Goal: Register for event/course

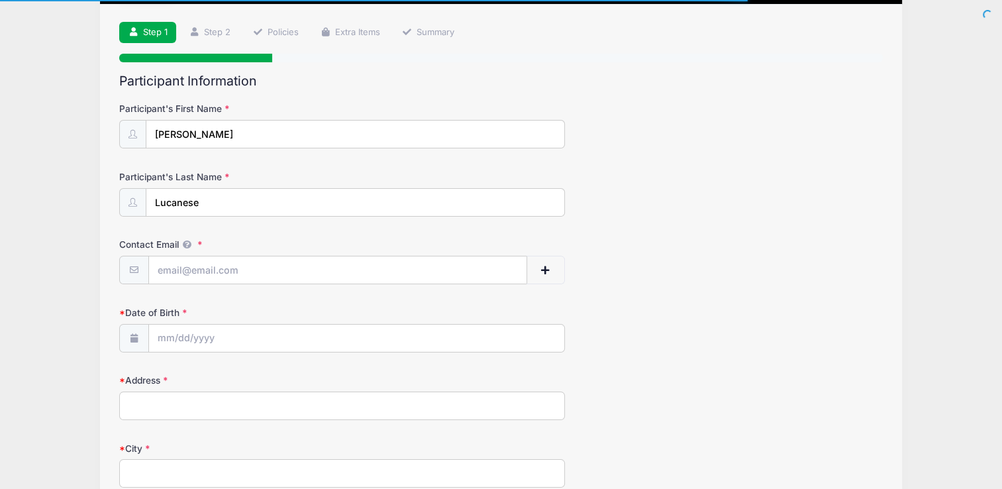
scroll to position [199, 0]
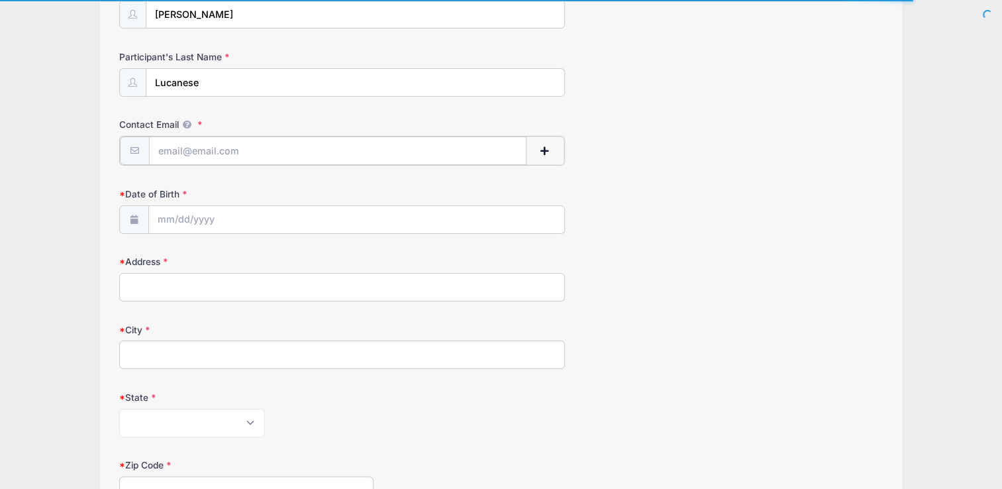
click at [167, 152] on input "Contact Email" at bounding box center [338, 150] width 378 height 28
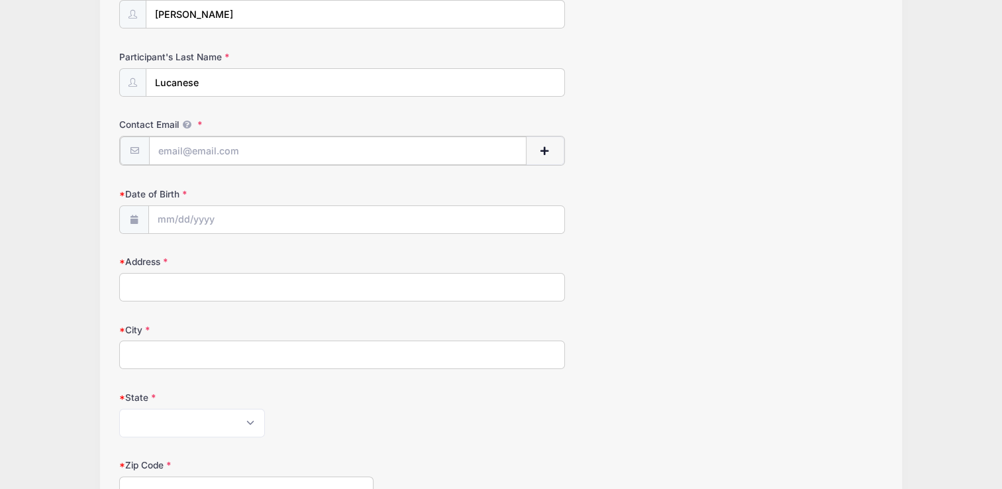
type input "[EMAIL_ADDRESS][DOMAIN_NAME]"
type input "96 Turkey Ln"
type input "Furlong"
type input "18925"
type input "(267) 964-6255"
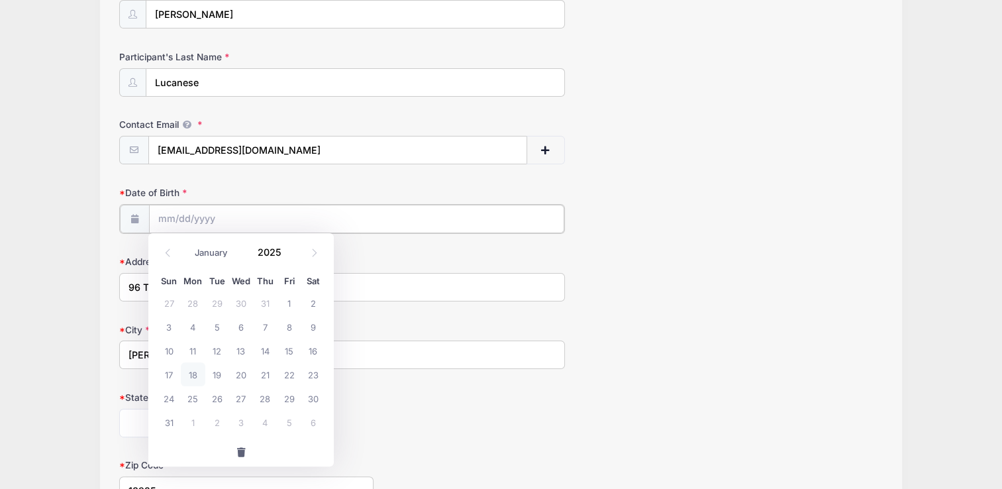
click at [178, 214] on input "Date of Birth" at bounding box center [356, 219] width 415 height 28
click at [270, 249] on input "2025" at bounding box center [272, 253] width 43 height 20
click at [286, 258] on span at bounding box center [289, 257] width 9 height 10
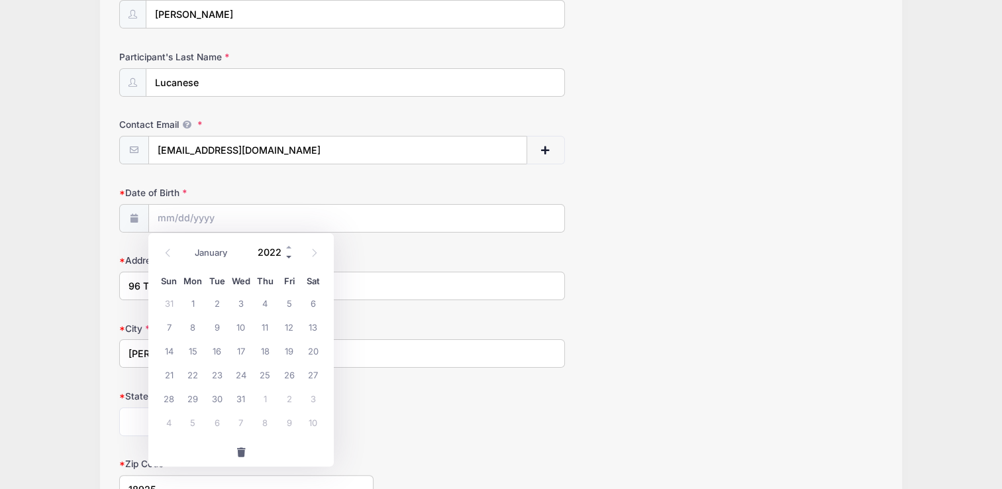
click at [286, 258] on span at bounding box center [289, 257] width 9 height 10
click at [292, 255] on span at bounding box center [289, 257] width 9 height 10
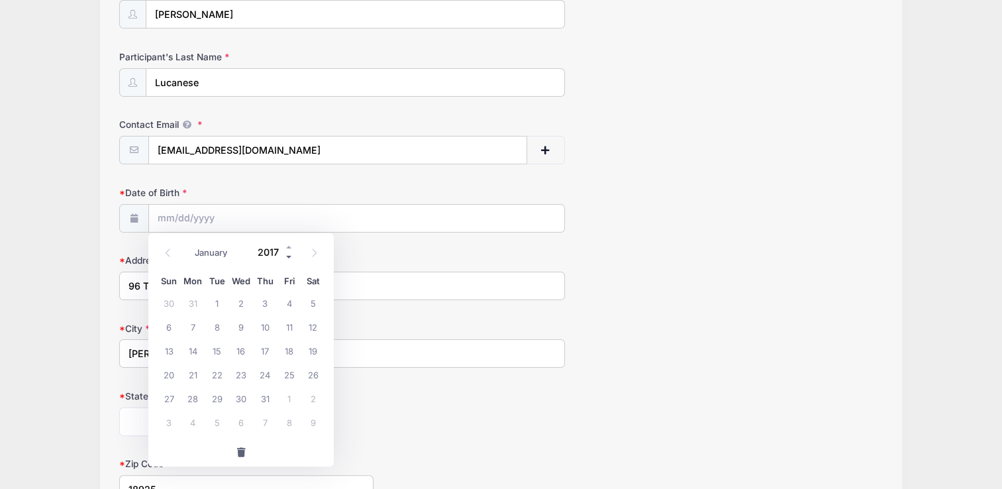
click at [290, 256] on span at bounding box center [289, 257] width 9 height 10
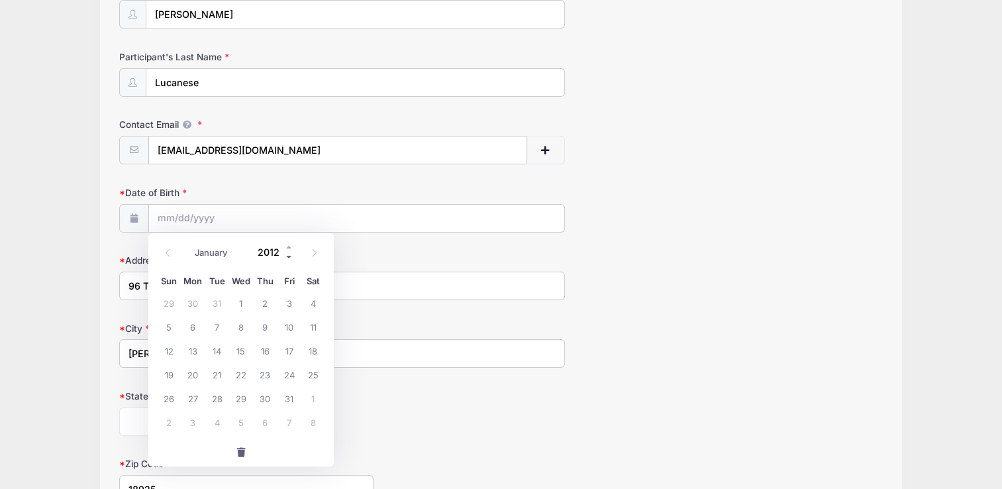
click at [290, 256] on span at bounding box center [289, 257] width 9 height 10
type input "2009"
click at [165, 252] on icon at bounding box center [168, 252] width 9 height 9
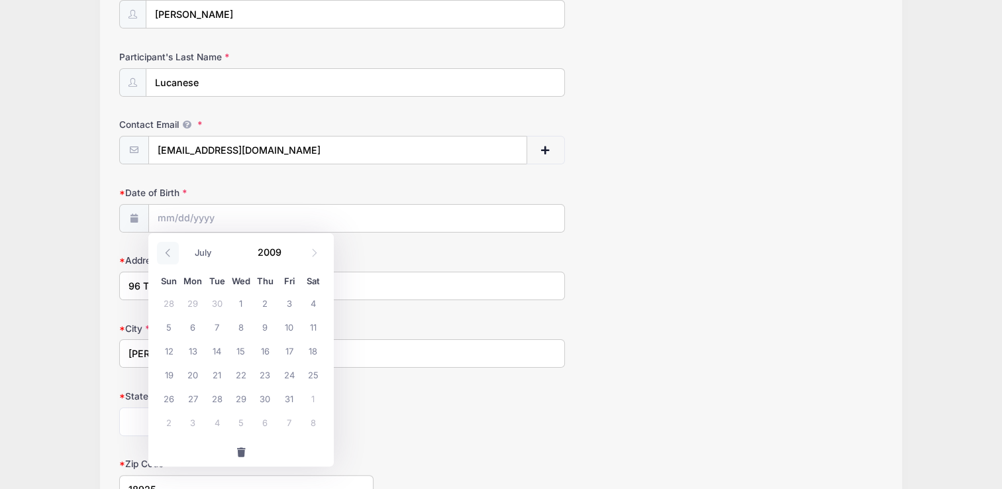
click at [165, 252] on icon at bounding box center [168, 252] width 9 height 9
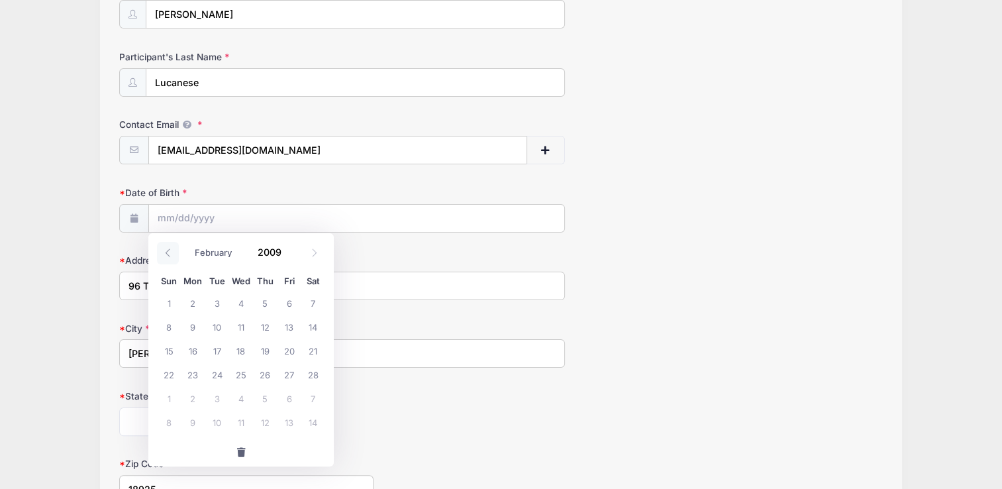
click at [165, 252] on icon at bounding box center [168, 252] width 9 height 9
select select "0"
click at [165, 252] on icon at bounding box center [168, 252] width 9 height 9
type input "2008"
select select "11"
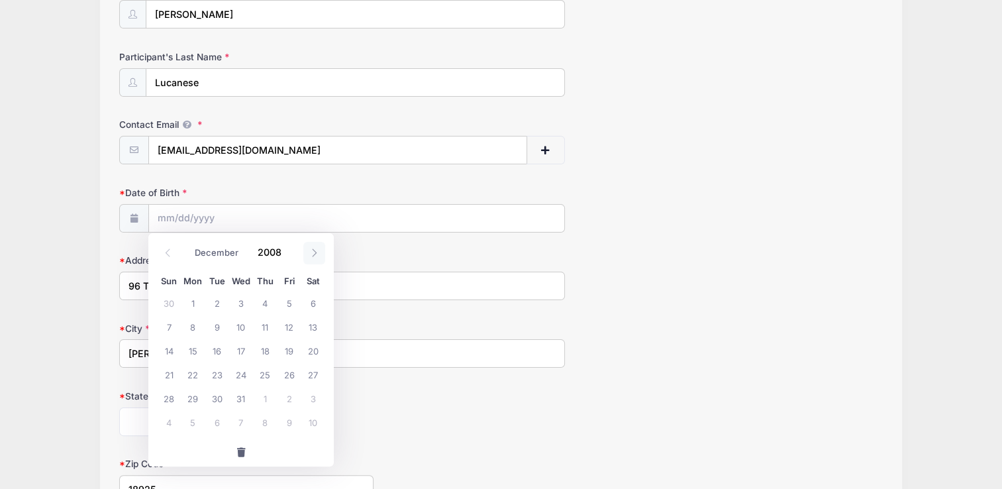
click at [313, 252] on icon at bounding box center [314, 252] width 9 height 9
type input "2009"
select select "0"
click at [166, 352] on span "11" at bounding box center [169, 351] width 24 height 24
type input "01/11/2009"
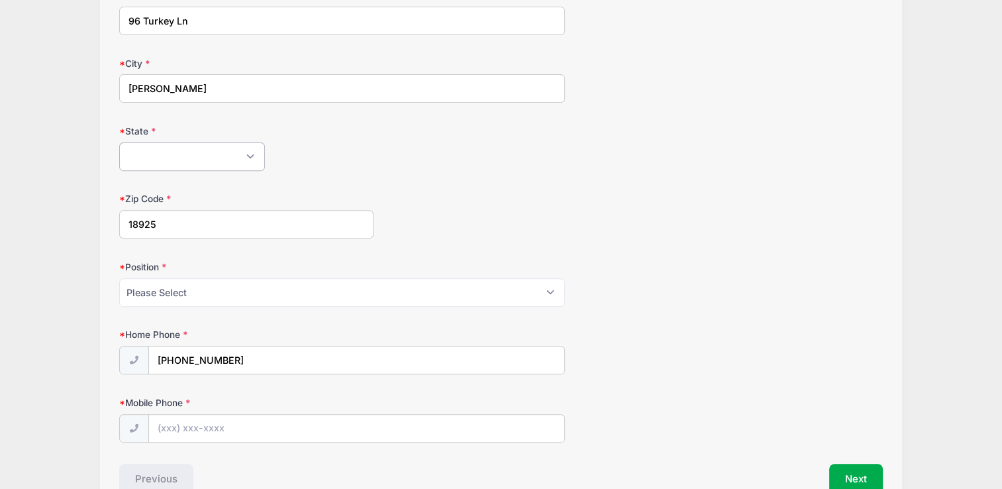
click at [157, 163] on select "Alabama Alaska American Samoa Arizona Arkansas Armed Forces Africa Armed Forces…" at bounding box center [192, 156] width 146 height 28
select select "PA"
click at [119, 144] on select "Alabama Alaska American Samoa Arizona Arkansas Armed Forces Africa Armed Forces…" at bounding box center [192, 158] width 146 height 28
click at [150, 288] on select "Please Select Goalie Middie Defense Attack FOGO LSM" at bounding box center [341, 294] width 445 height 28
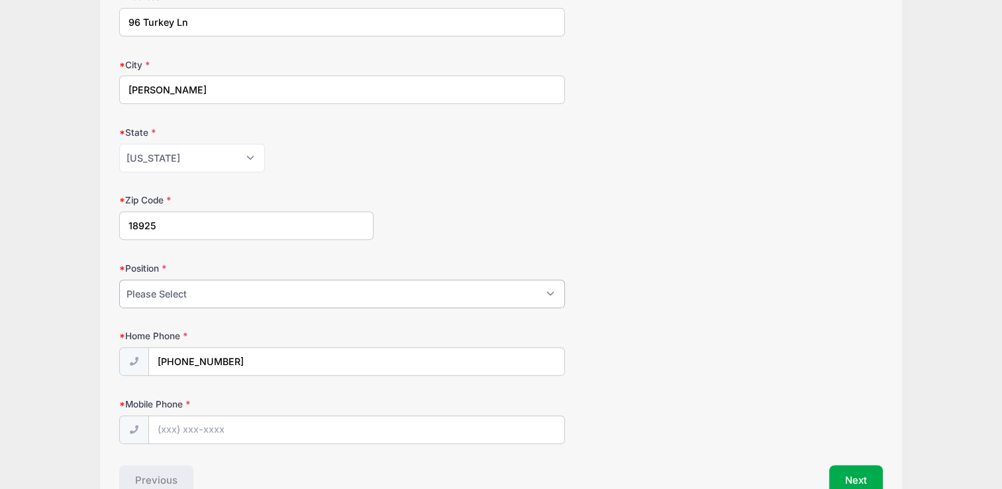
select select "LSM"
click at [119, 280] on select "Please Select Goalie Middie Defense Attack FOGO LSM" at bounding box center [341, 294] width 445 height 28
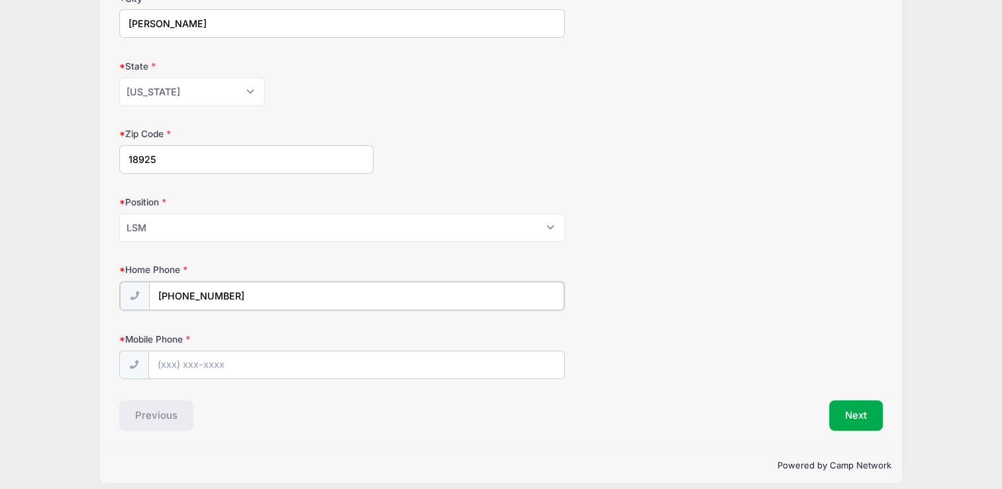
drag, startPoint x: 250, startPoint y: 288, endPoint x: 148, endPoint y: 283, distance: 102.1
click at [149, 283] on input "(267) 964-6255" at bounding box center [356, 296] width 415 height 28
click at [217, 367] on input "Mobile Phone" at bounding box center [356, 364] width 415 height 28
paste input "(267) 964-6255"
type input "(267) 964-6255"
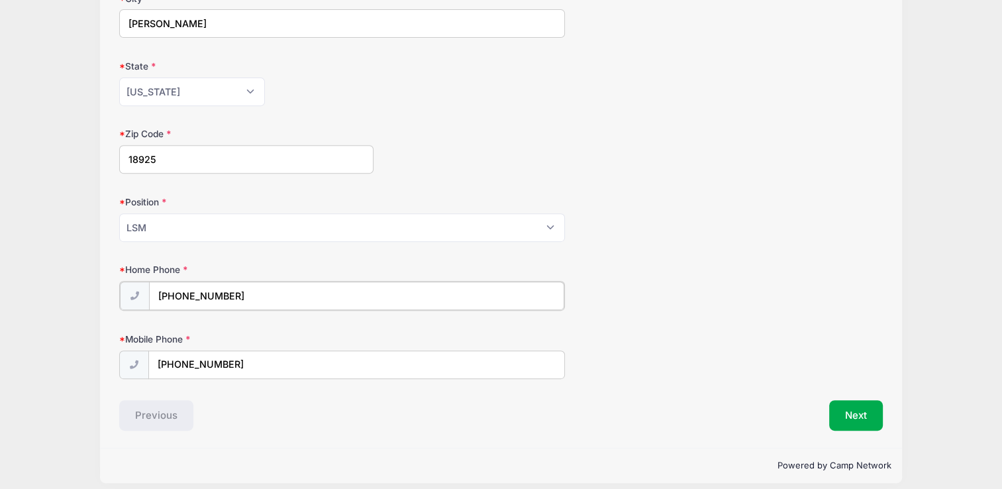
drag, startPoint x: 184, startPoint y: 290, endPoint x: 255, endPoint y: 306, distance: 72.7
click at [255, 306] on input "(267) 964-6255" at bounding box center [356, 296] width 415 height 28
type input "(267) 880-3440"
click at [857, 409] on button "Next" at bounding box center [857, 414] width 54 height 30
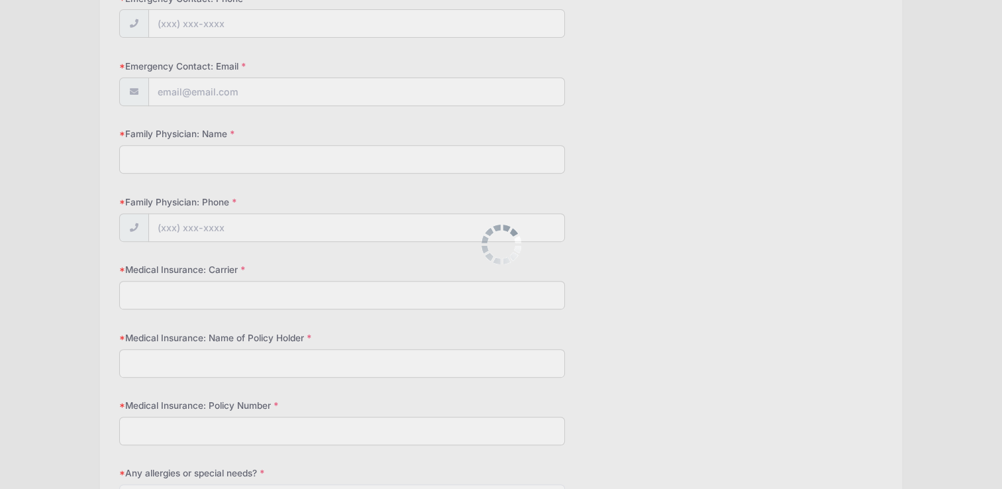
scroll to position [0, 0]
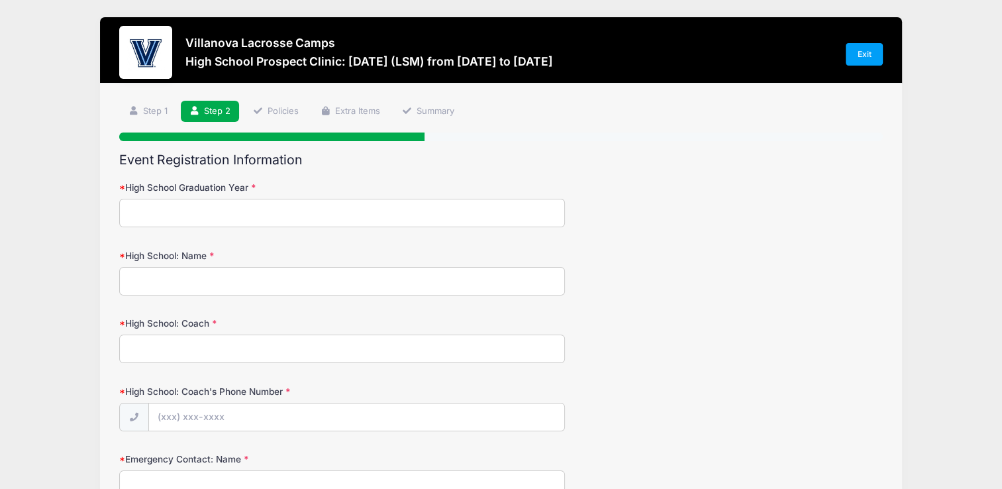
click at [144, 223] on input "High School Graduation Year" at bounding box center [341, 213] width 445 height 28
type input "2027"
click at [138, 292] on input "High School: Name" at bounding box center [341, 281] width 445 height 28
click at [135, 280] on input "CB West" at bounding box center [341, 281] width 445 height 28
click at [167, 277] on input "Central B West" at bounding box center [341, 281] width 445 height 28
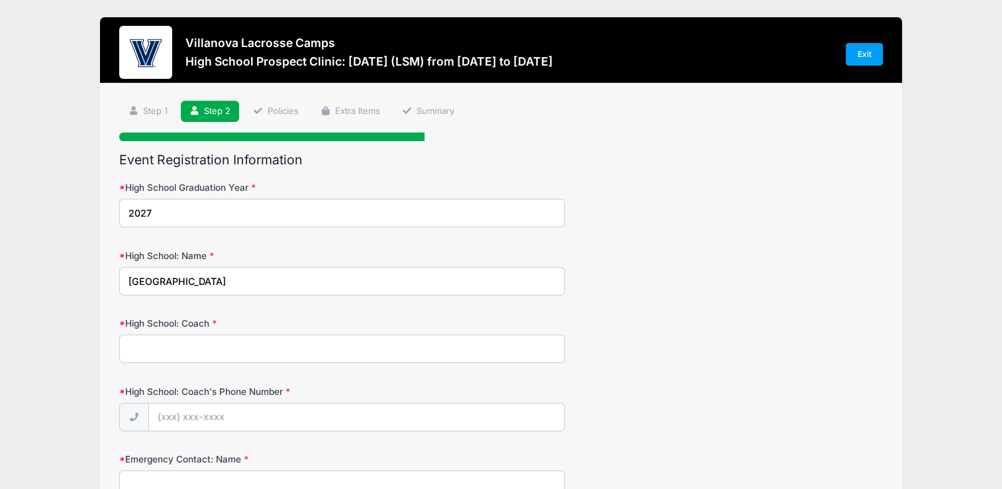
type input "Central Bucks West"
click at [186, 342] on input "High School: Coach" at bounding box center [341, 349] width 445 height 28
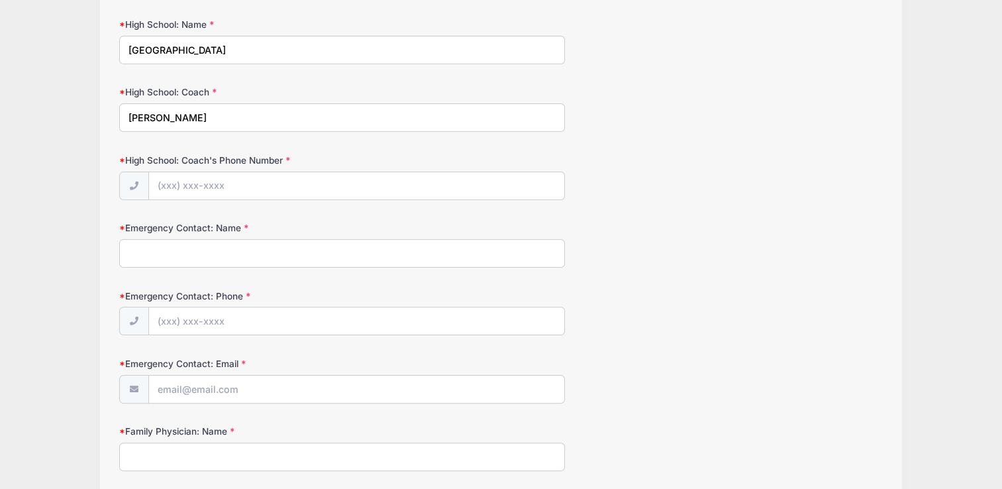
scroll to position [265, 0]
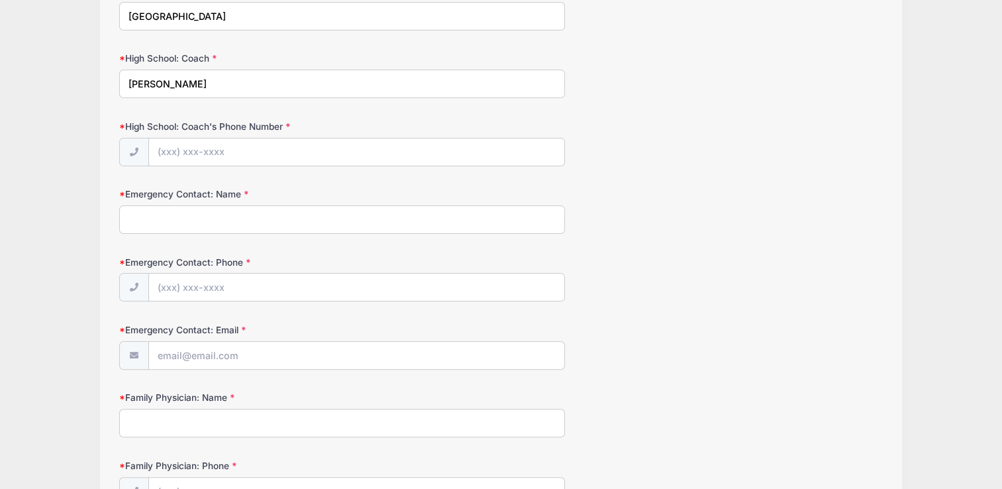
type input "Coverdale"
click at [170, 211] on input "Emergency Contact: Name" at bounding box center [341, 219] width 445 height 28
type input "Mark Lucanese"
click at [186, 280] on input "Emergency Contact: Phone" at bounding box center [356, 288] width 415 height 28
type input "(267) 475-9828"
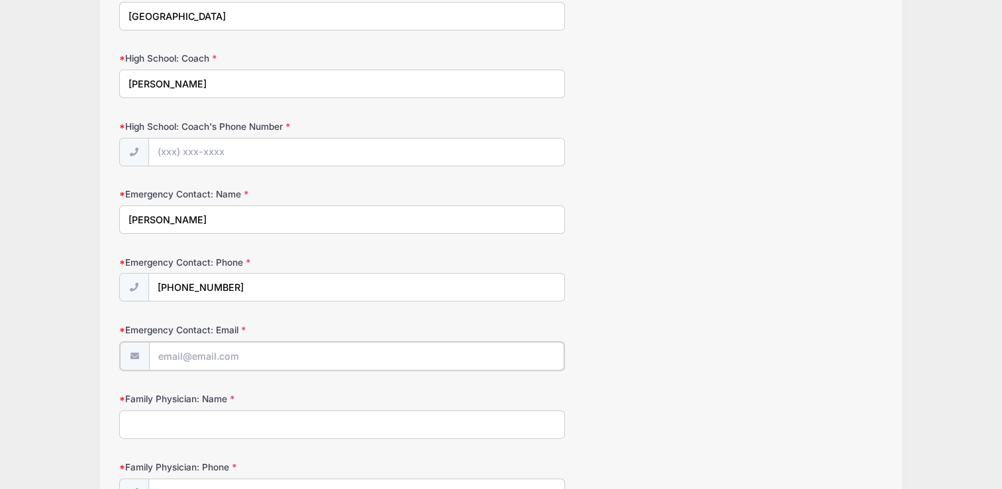
click at [180, 356] on input "Emergency Contact: Email" at bounding box center [356, 356] width 415 height 28
type input "mark.lucanese@villanova.edu"
click at [184, 420] on input "Family Physician: Name" at bounding box center [341, 423] width 445 height 28
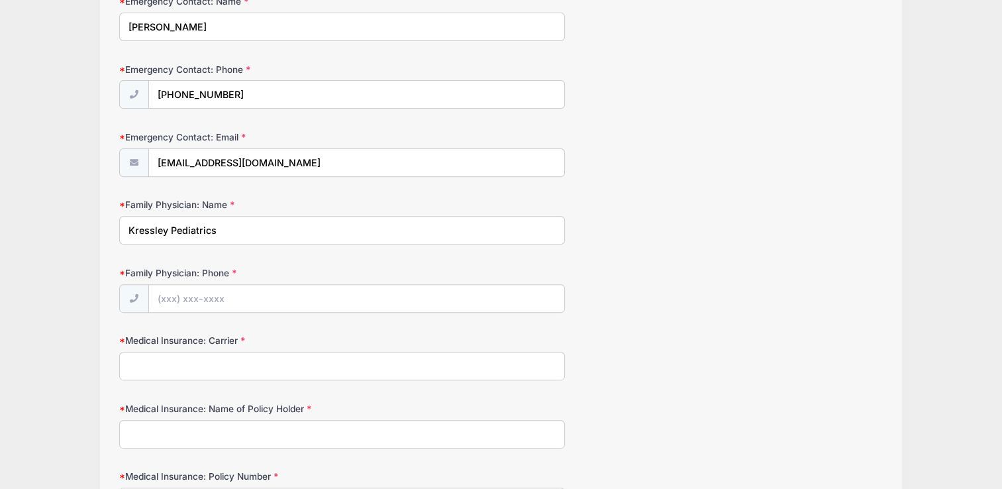
scroll to position [530, 0]
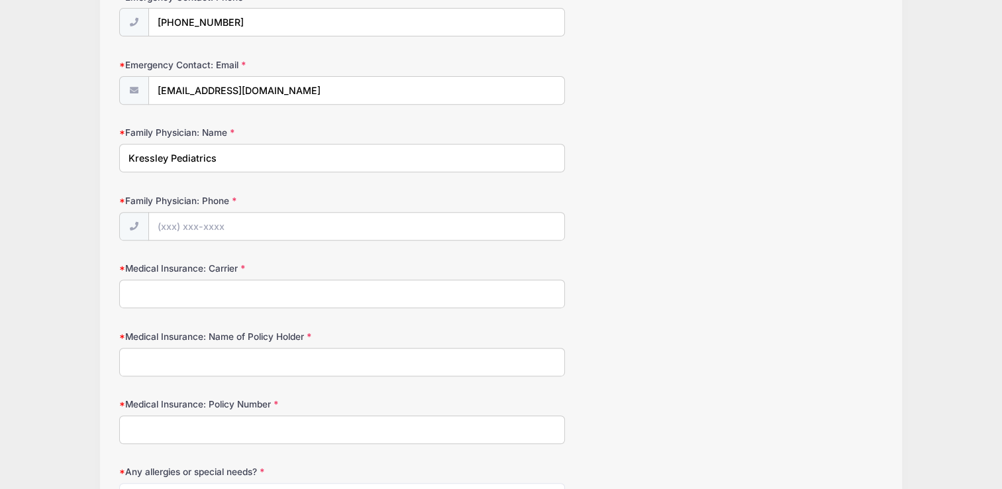
type input "Kressley Pediatrics"
click at [175, 221] on input "Family Physician: Phone" at bounding box center [356, 227] width 415 height 28
type input "(215) 343-5520"
click at [146, 294] on input "Medical Insurance: Carrier" at bounding box center [341, 294] width 445 height 28
type input "Horizon Blue Cross Blue Shield"
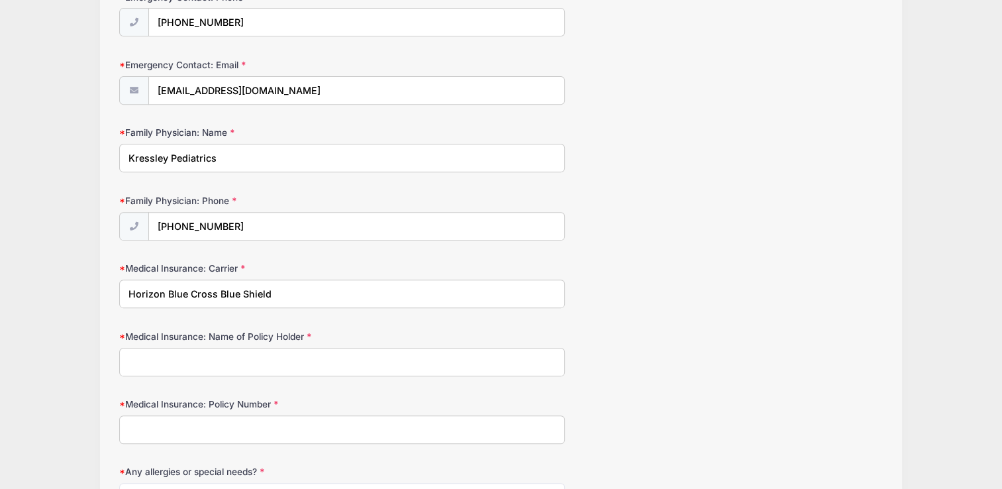
click at [171, 356] on input "Medical Insurance: Name of Policy Holder" at bounding box center [341, 362] width 445 height 28
type input "Kathryn Lucanese"
click at [149, 412] on div "Medical Insurance: Policy Number" at bounding box center [500, 421] width 763 height 46
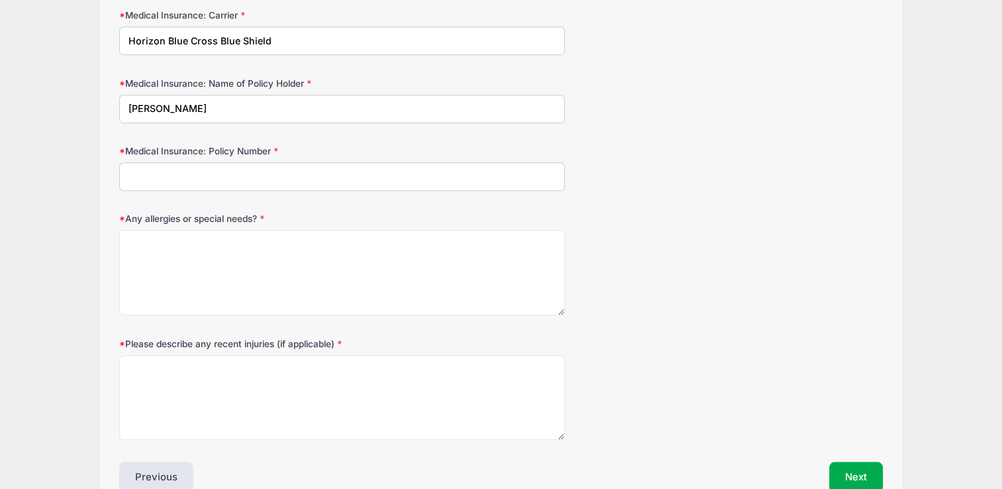
scroll to position [729, 0]
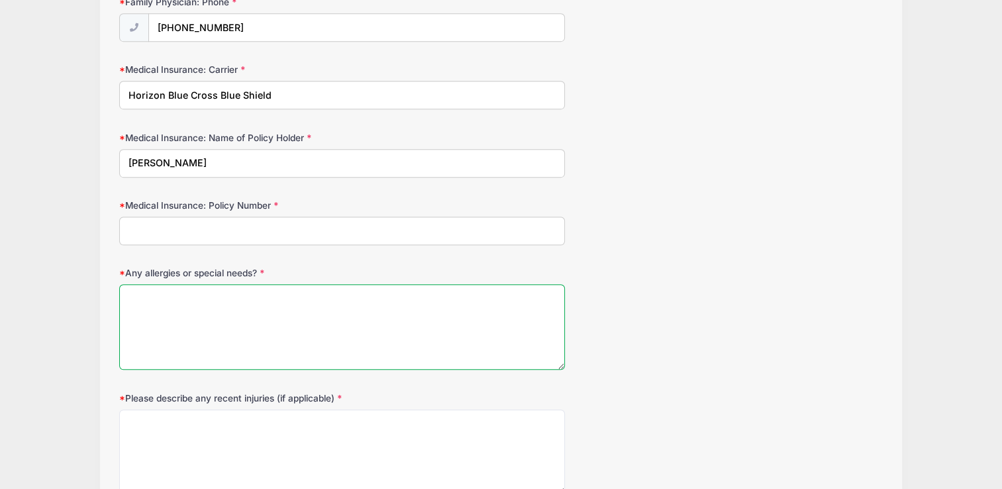
click at [167, 301] on textarea "Any allergies or special needs?" at bounding box center [341, 326] width 445 height 85
type textarea "none"
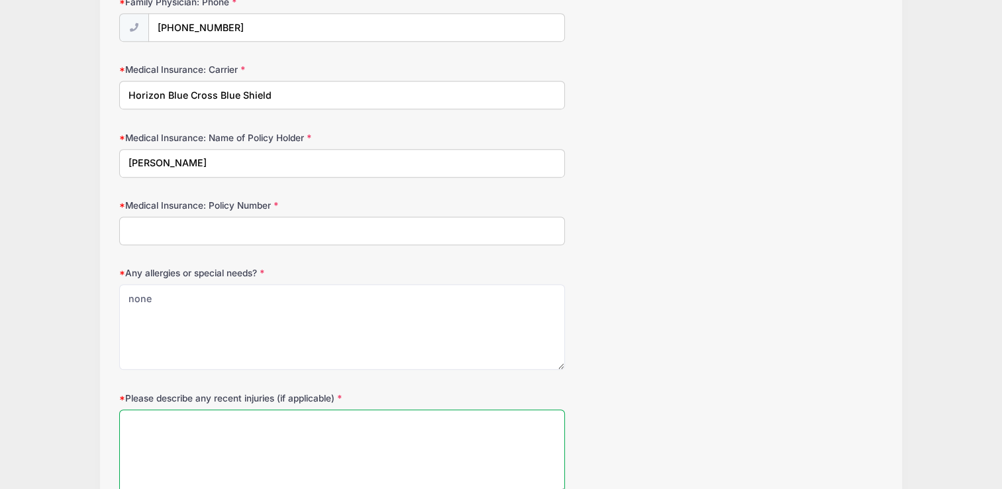
click at [172, 423] on textarea "Please describe any recent injuries (if applicable)" at bounding box center [341, 451] width 445 height 85
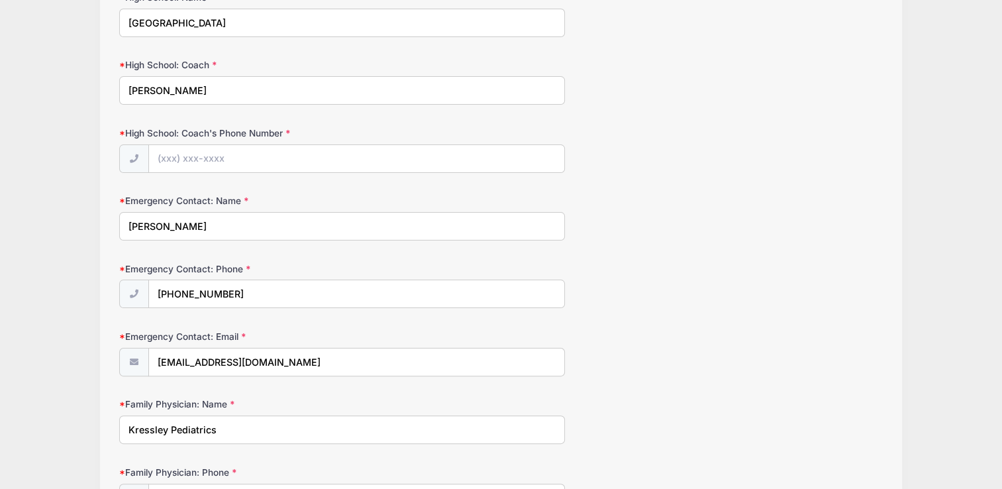
scroll to position [254, 0]
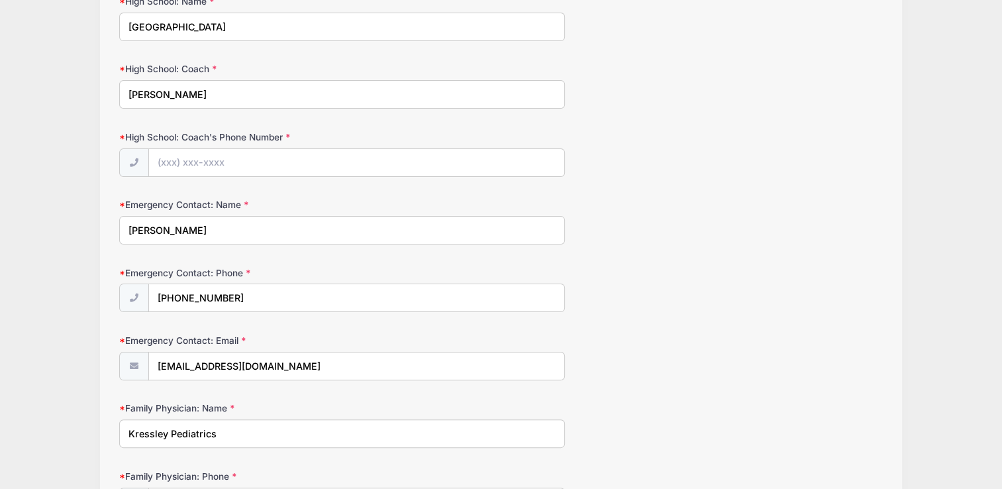
type textarea "none"
click at [166, 157] on input "High School: Coach's Phone Number" at bounding box center [356, 163] width 415 height 28
type input "(215) 264-7351"
click at [124, 94] on input "Coverdale" at bounding box center [341, 94] width 445 height 28
click at [131, 90] on input "Matt Coverdale" at bounding box center [341, 94] width 445 height 28
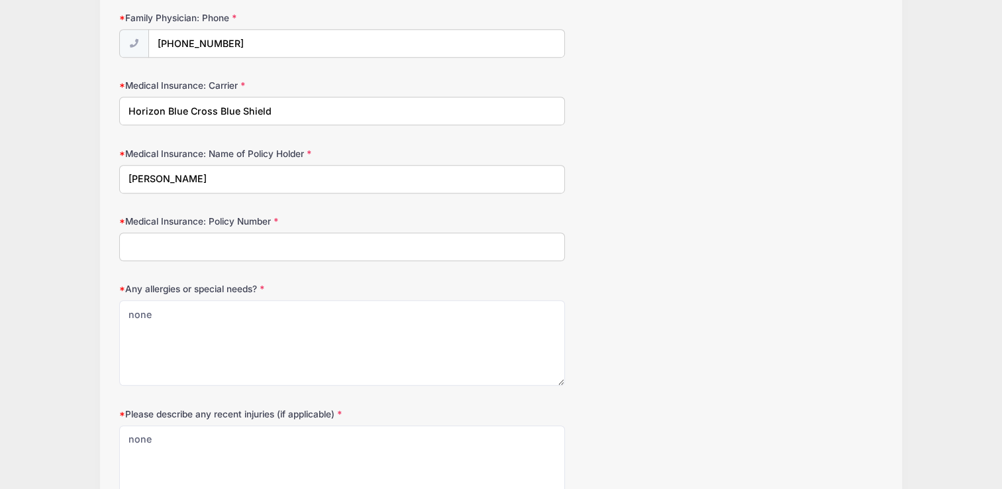
scroll to position [652, 0]
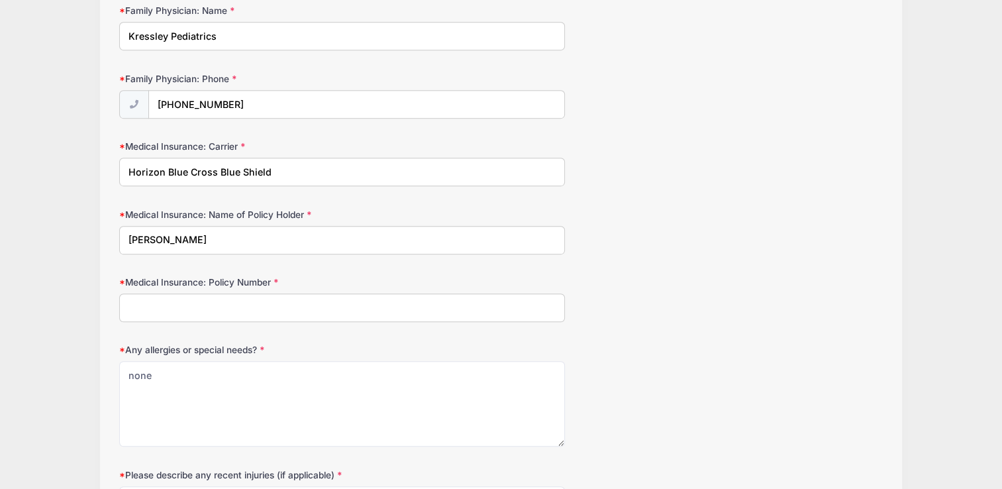
type input "Mr. Matt Coverdale"
click at [146, 306] on input "Medical Insurance: Policy Number" at bounding box center [341, 308] width 445 height 28
drag, startPoint x: 166, startPoint y: 168, endPoint x: 99, endPoint y: 168, distance: 66.3
click at [100, 168] on div "Step 2 /7 Step 1 Step 2 Policies Extra Items Summary Participant Information Pa…" at bounding box center [501, 36] width 802 height 1209
type input "Blue Cross Blue Shield"
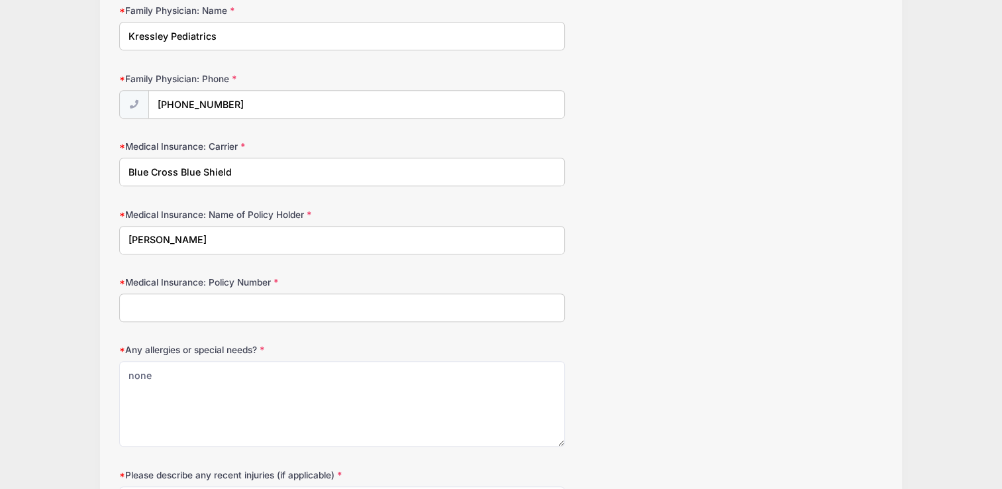
click at [133, 309] on input "Medical Insurance: Policy Number" at bounding box center [341, 308] width 445 height 28
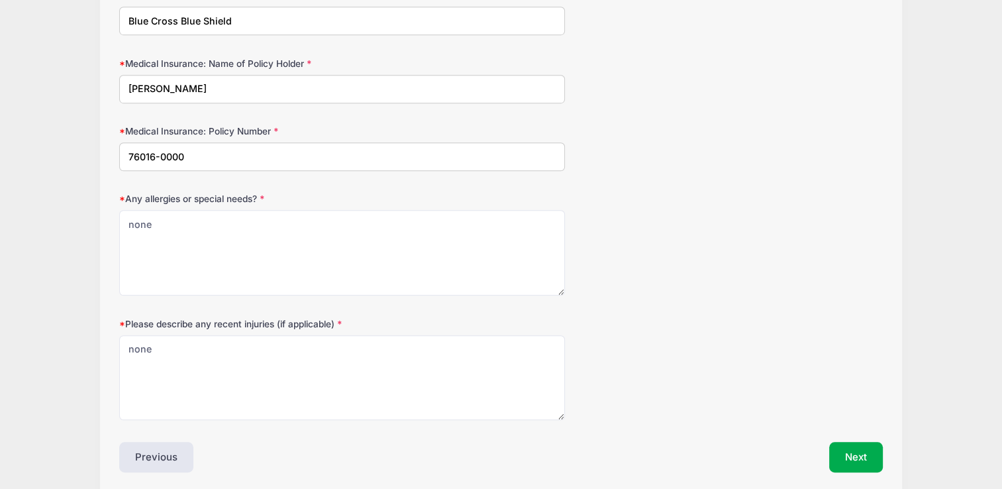
scroll to position [851, 0]
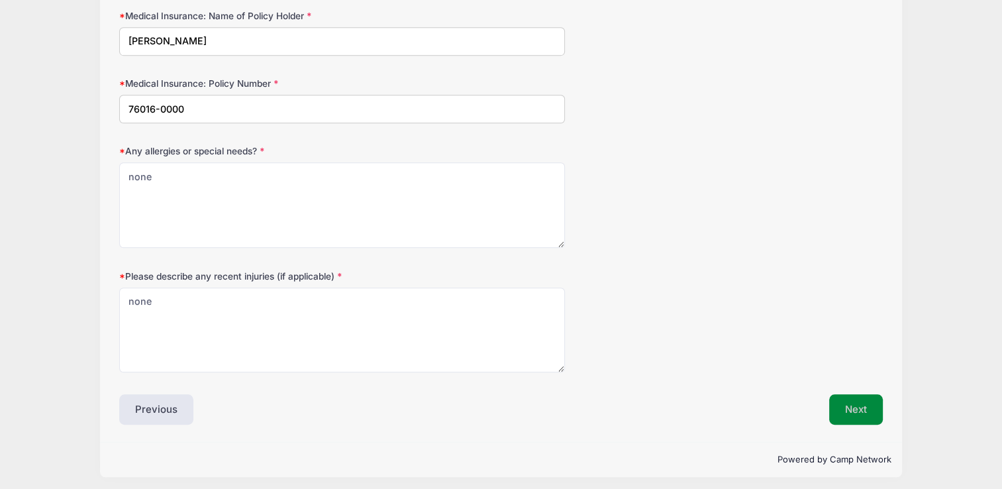
type input "76016-0000"
click at [847, 404] on button "Next" at bounding box center [857, 409] width 54 height 30
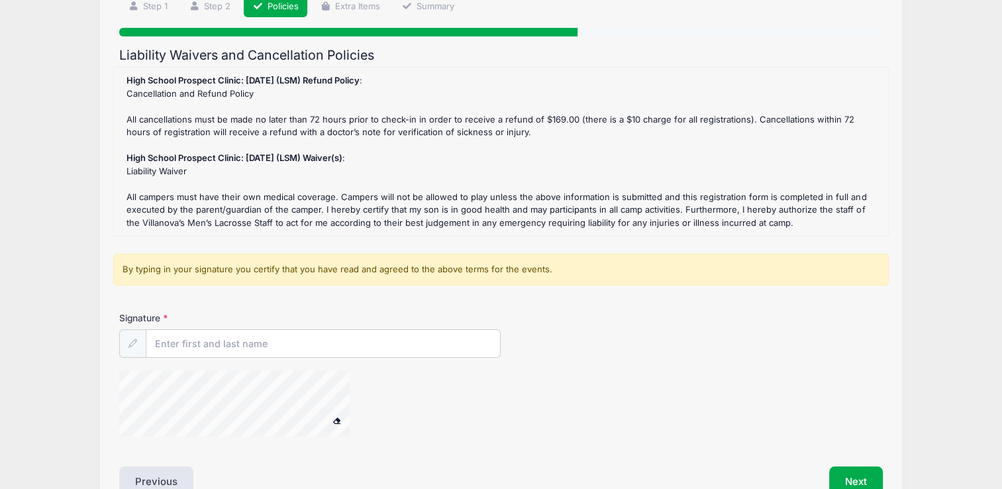
scroll to position [133, 0]
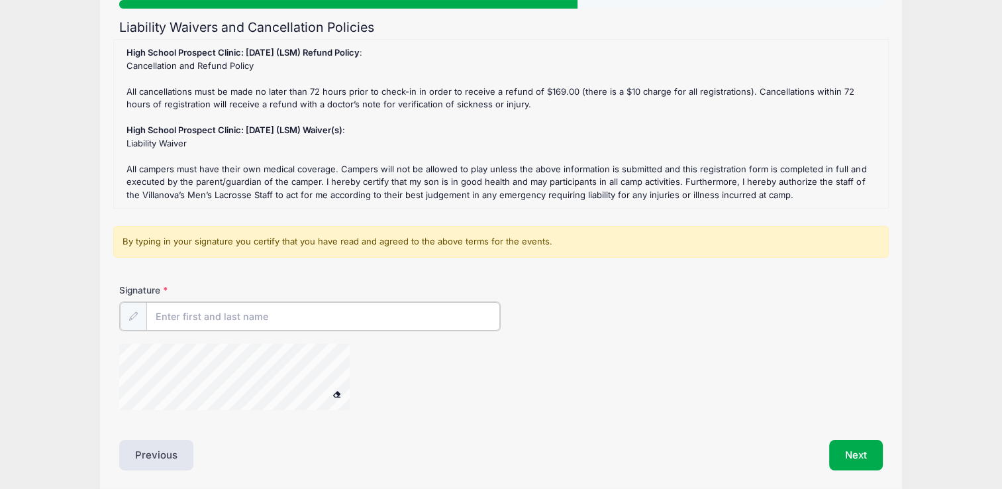
click at [187, 321] on input "Signature" at bounding box center [323, 316] width 354 height 28
click at [706, 154] on div "High School Prospect Clinic: September 21 (LSM) Refund Policy : Cancellation an…" at bounding box center [502, 123] width 762 height 155
click at [193, 312] on input "Signature" at bounding box center [323, 316] width 354 height 28
type input "Kathryn M Lucanese"
click at [850, 451] on button "Next" at bounding box center [857, 454] width 54 height 30
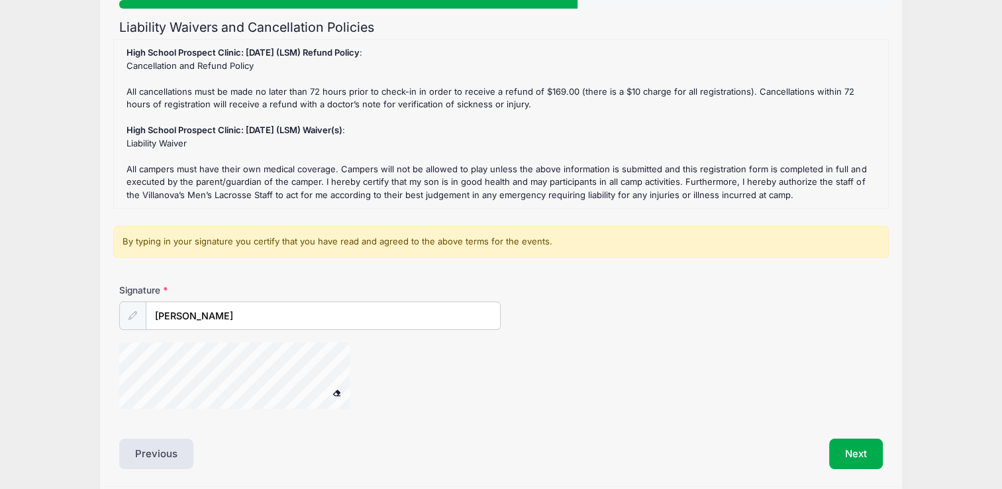
scroll to position [180, 0]
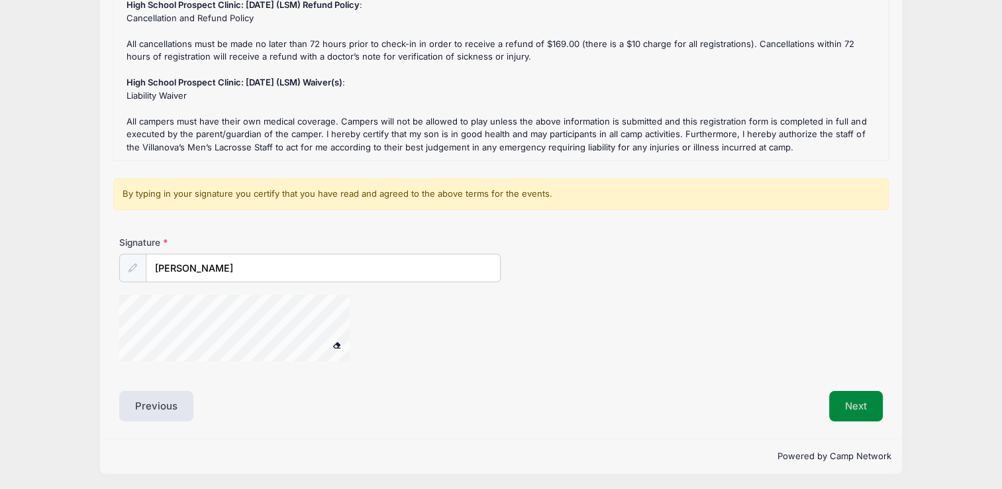
click at [843, 408] on button "Next" at bounding box center [857, 406] width 54 height 30
click at [125, 347] on div "Signature Kathryn M Lucanese" at bounding box center [501, 305] width 777 height 138
drag, startPoint x: 119, startPoint y: 324, endPoint x: 368, endPoint y: 336, distance: 250.1
click at [364, 333] on div at bounding box center [251, 330] width 265 height 70
click at [854, 402] on button "Next" at bounding box center [857, 406] width 54 height 30
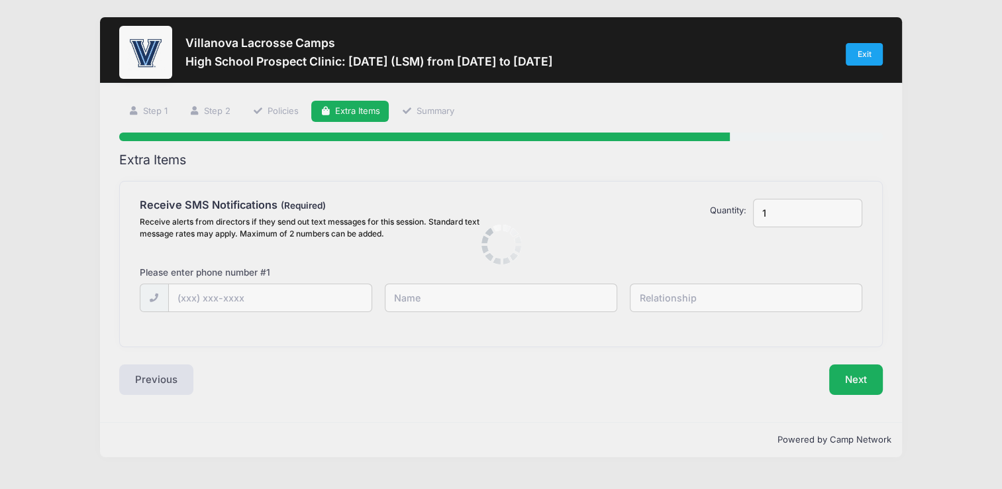
scroll to position [0, 0]
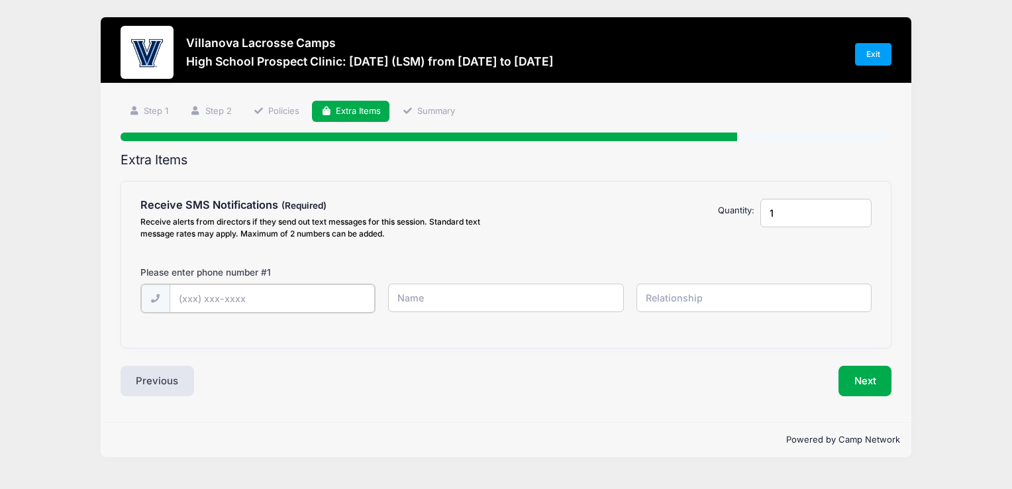
click at [0, 0] on input "text" at bounding box center [0, 0] width 0 height 0
type input "(267) 964-6255"
click at [0, 0] on input "text" at bounding box center [0, 0] width 0 height 0
type input "Peter Lucanese"
click at [0, 0] on input "text" at bounding box center [0, 0] width 0 height 0
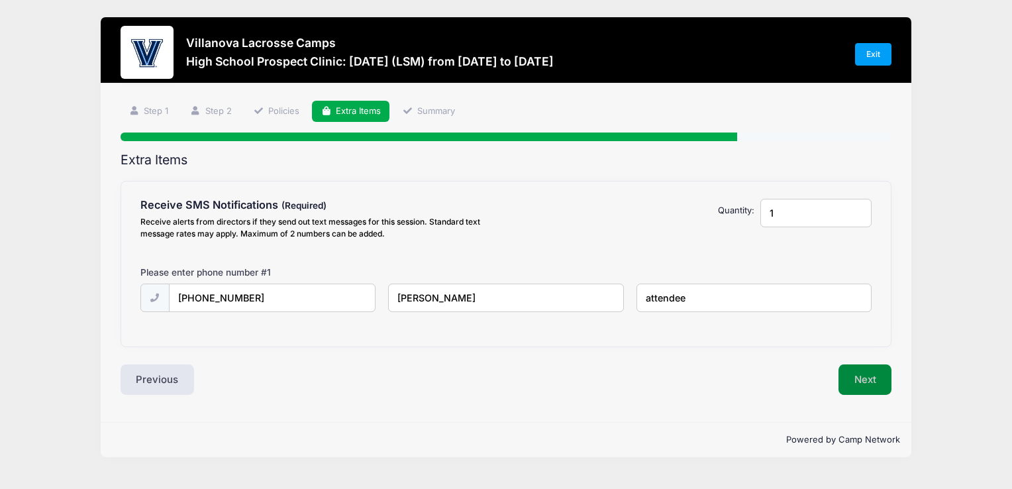
type input "attendee"
click at [851, 376] on button "Next" at bounding box center [866, 379] width 54 height 30
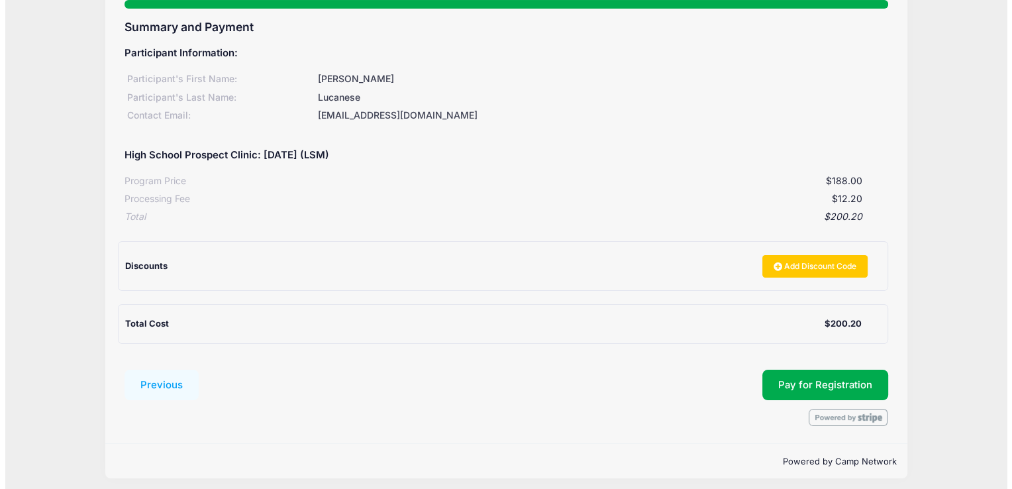
scroll to position [138, 0]
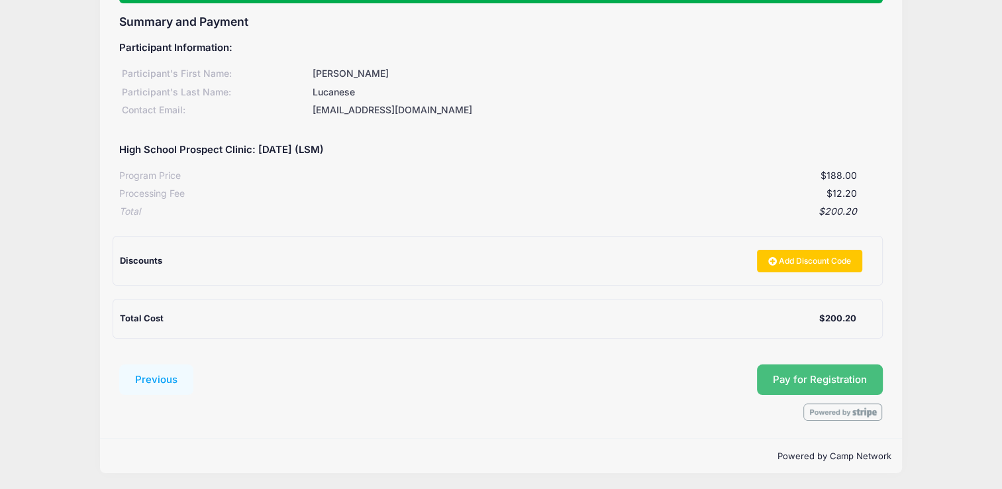
click at [800, 374] on span "Pay for Registration" at bounding box center [820, 380] width 94 height 12
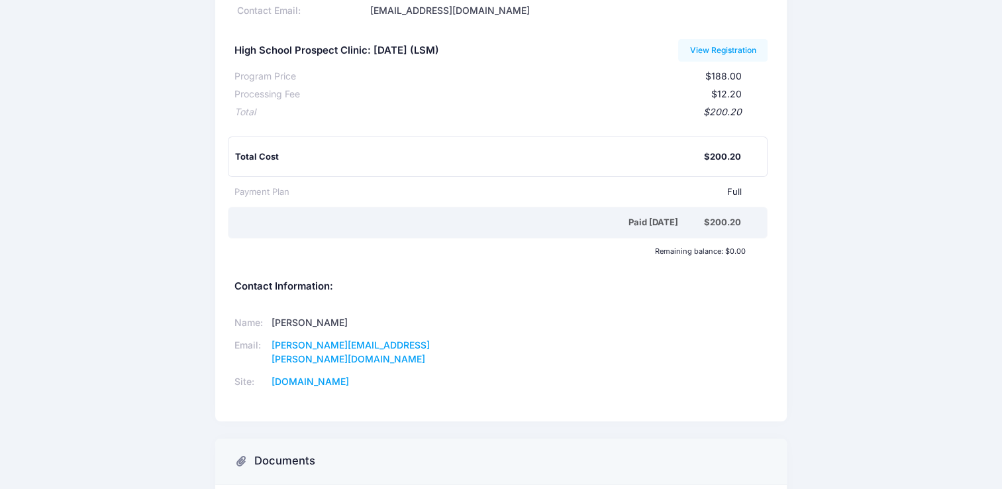
scroll to position [243, 0]
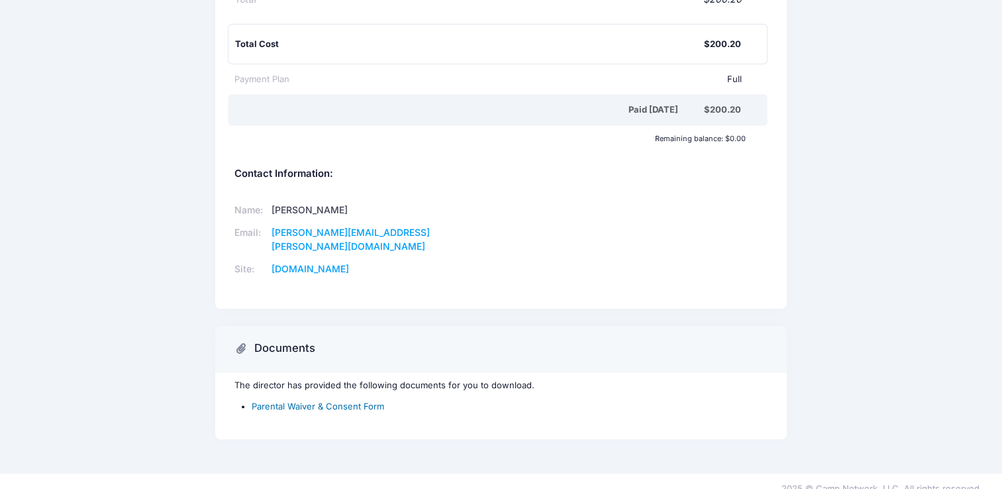
click at [319, 401] on link "Parental Waiver & Consent Form" at bounding box center [318, 406] width 133 height 11
